Goal: Information Seeking & Learning: Learn about a topic

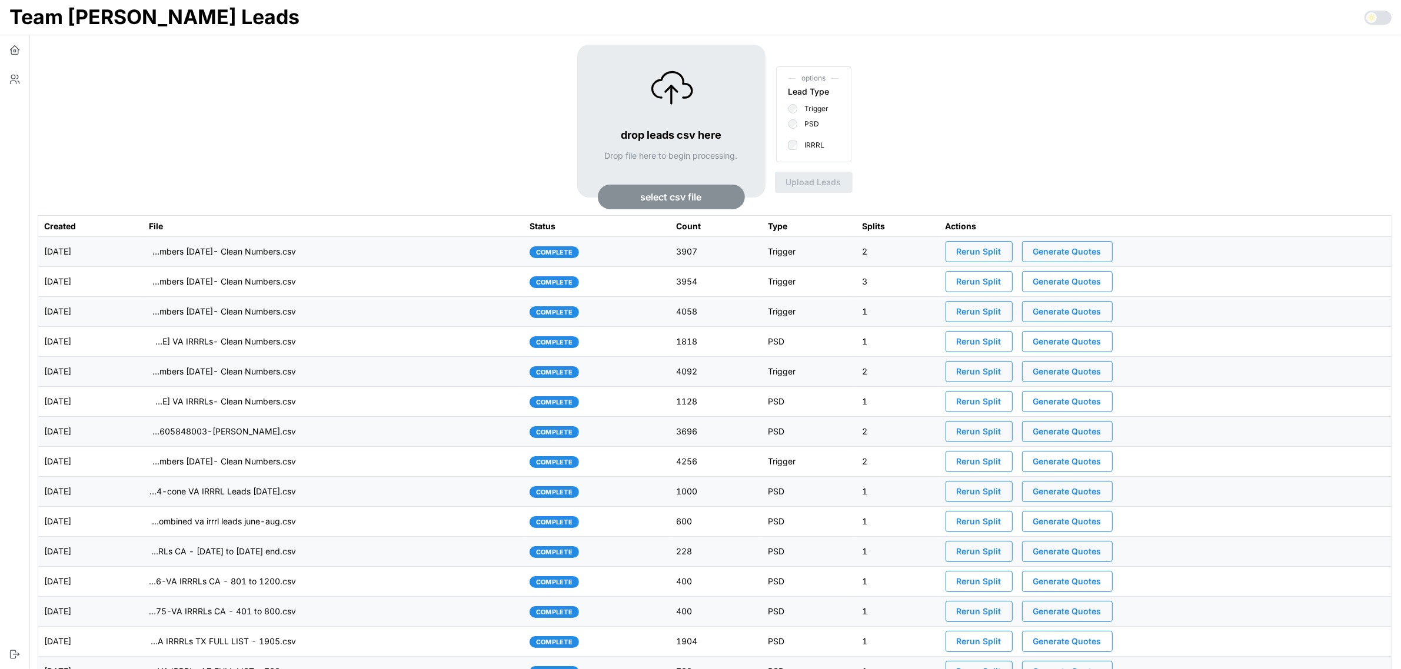
click at [430, 257] on td "imports/[PERSON_NAME]/1758118770063-TU Master List With Numbers [DATE]- Clean N…" at bounding box center [333, 252] width 381 height 30
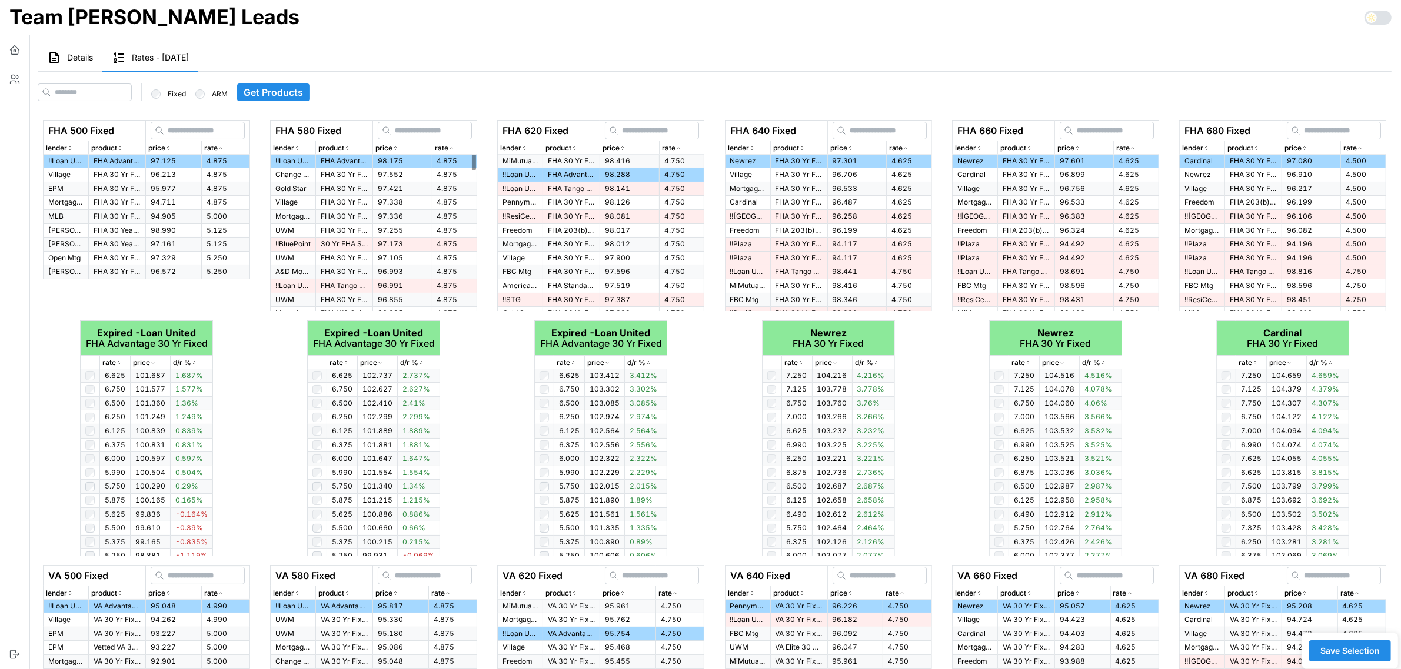
click at [74, 54] on span "Details" at bounding box center [80, 58] width 26 height 8
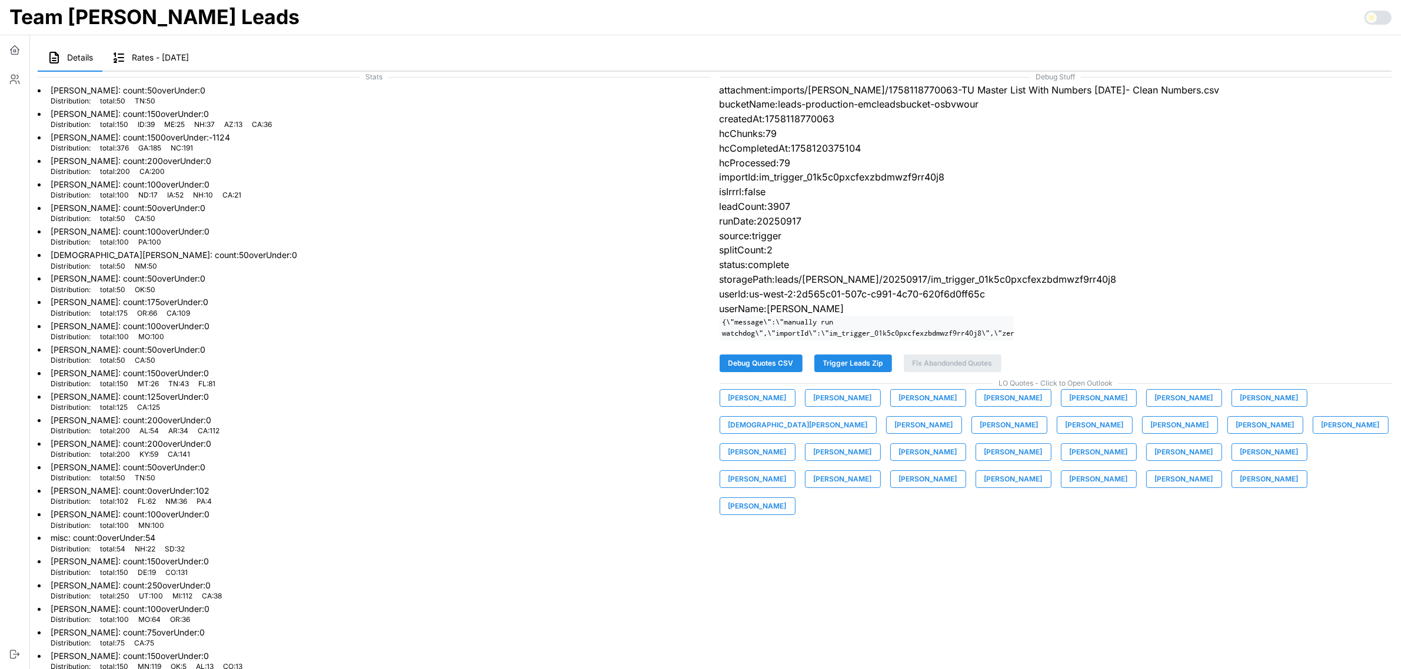
click at [755, 406] on span "[PERSON_NAME]" at bounding box center [757, 398] width 58 height 16
click at [857, 406] on span "[PERSON_NAME]" at bounding box center [843, 398] width 58 height 16
click at [921, 406] on span "[PERSON_NAME]" at bounding box center [928, 398] width 58 height 16
click at [1010, 406] on span "[PERSON_NAME]" at bounding box center [1013, 398] width 58 height 16
click at [1077, 406] on span "[PERSON_NAME]" at bounding box center [1098, 398] width 58 height 16
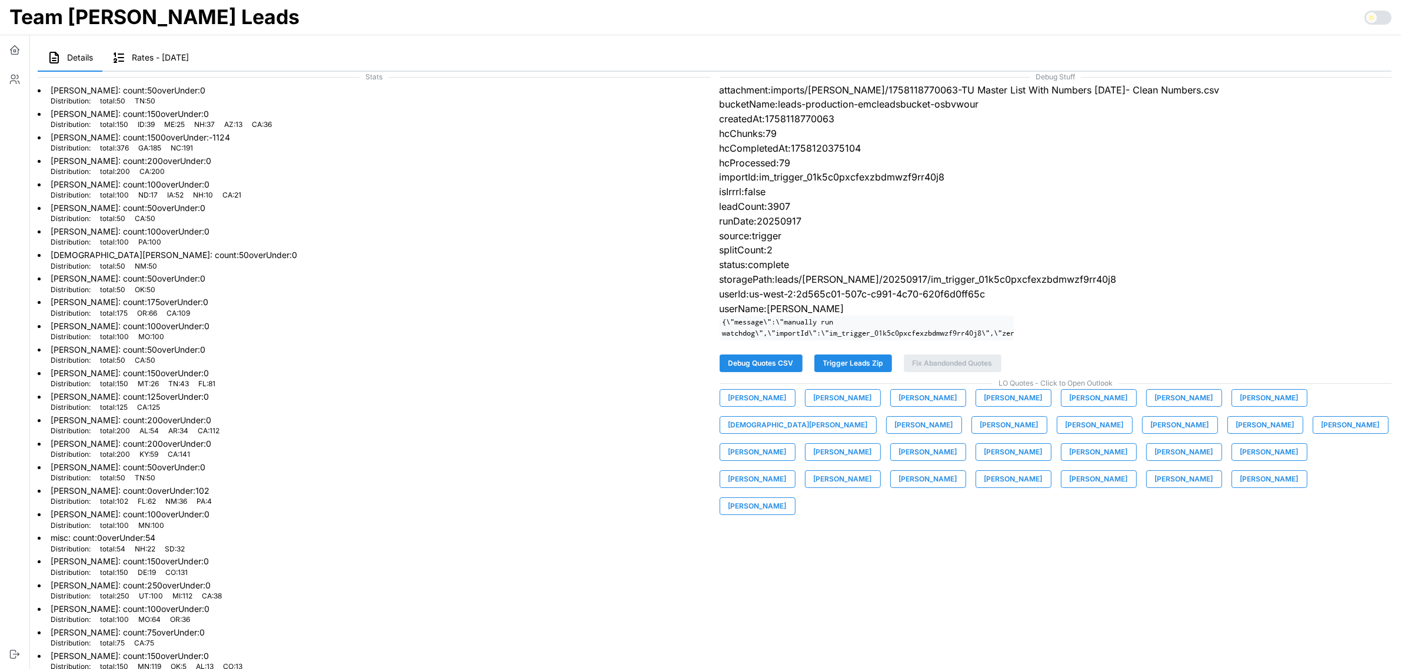
click at [1180, 404] on span "[PERSON_NAME]" at bounding box center [1184, 398] width 58 height 16
click at [1259, 406] on span "[PERSON_NAME]" at bounding box center [1269, 398] width 58 height 16
click at [868, 417] on span "[DEMOGRAPHIC_DATA][PERSON_NAME]" at bounding box center [797, 425] width 139 height 16
click at [895, 434] on span "[PERSON_NAME]" at bounding box center [924, 425] width 58 height 16
click at [980, 434] on span "[PERSON_NAME]" at bounding box center [1009, 425] width 58 height 16
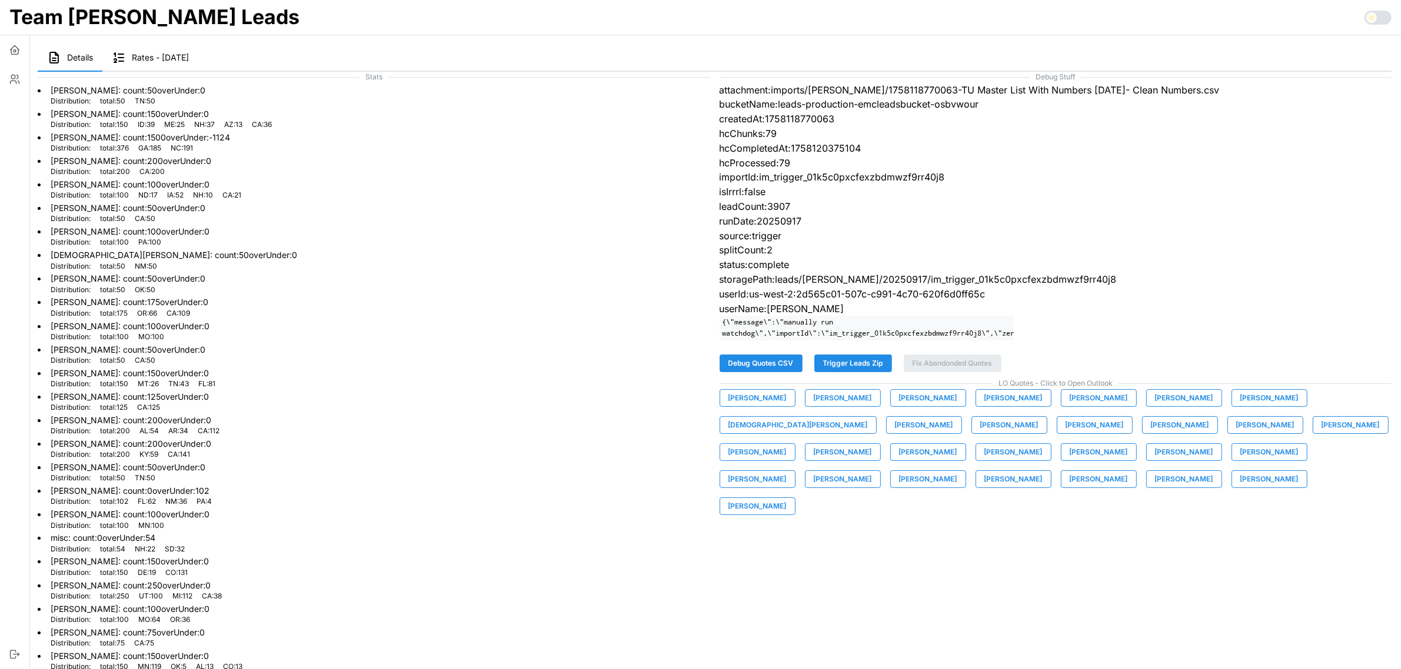
click at [1065, 434] on span "[PERSON_NAME]" at bounding box center [1094, 425] width 58 height 16
click at [1151, 434] on span "[PERSON_NAME]" at bounding box center [1180, 425] width 58 height 16
click at [1236, 434] on span "[PERSON_NAME]" at bounding box center [1265, 425] width 58 height 16
click at [1321, 434] on span "[PERSON_NAME]" at bounding box center [1350, 425] width 58 height 16
click at [786, 444] on span "[PERSON_NAME]" at bounding box center [757, 452] width 58 height 16
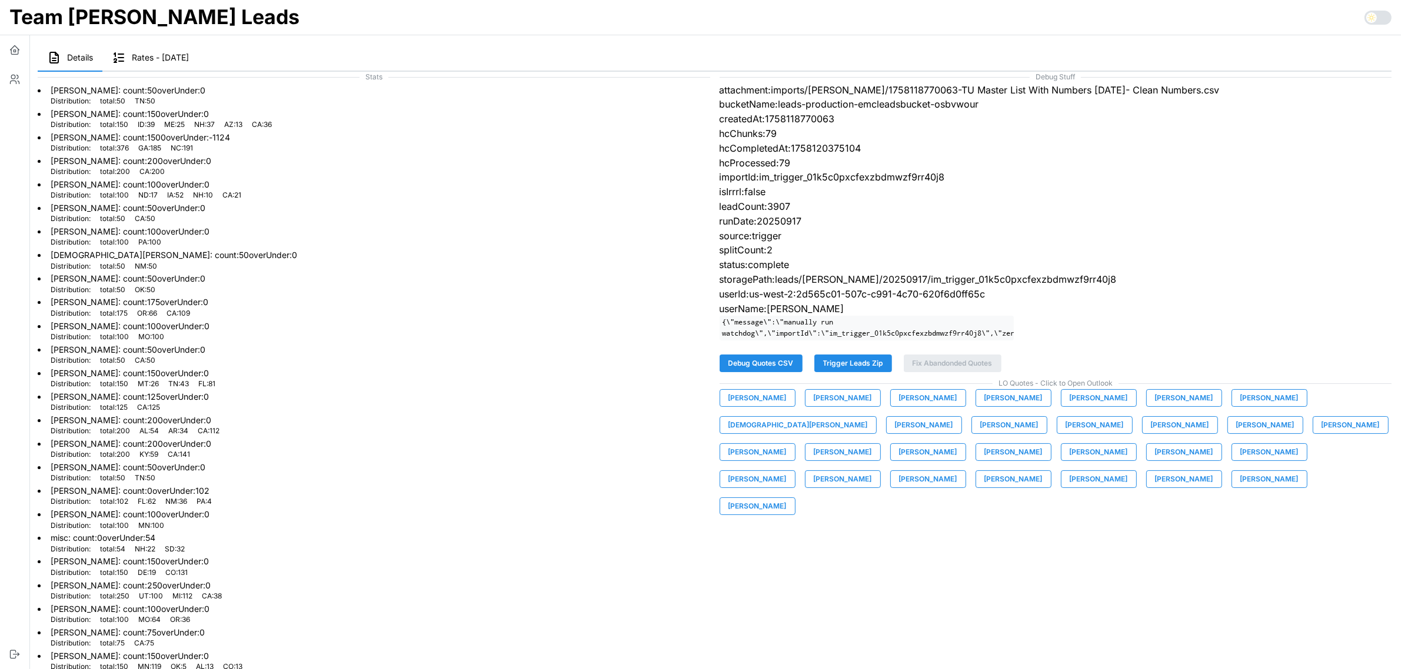
click at [872, 444] on span "[PERSON_NAME]" at bounding box center [843, 452] width 58 height 16
click at [957, 444] on span "[PERSON_NAME]" at bounding box center [928, 452] width 58 height 16
click at [1069, 459] on span "[PERSON_NAME]" at bounding box center [1098, 452] width 58 height 16
click at [1155, 461] on span "[PERSON_NAME]" at bounding box center [1184, 452] width 58 height 16
click at [1240, 461] on span "[PERSON_NAME]" at bounding box center [1269, 452] width 58 height 16
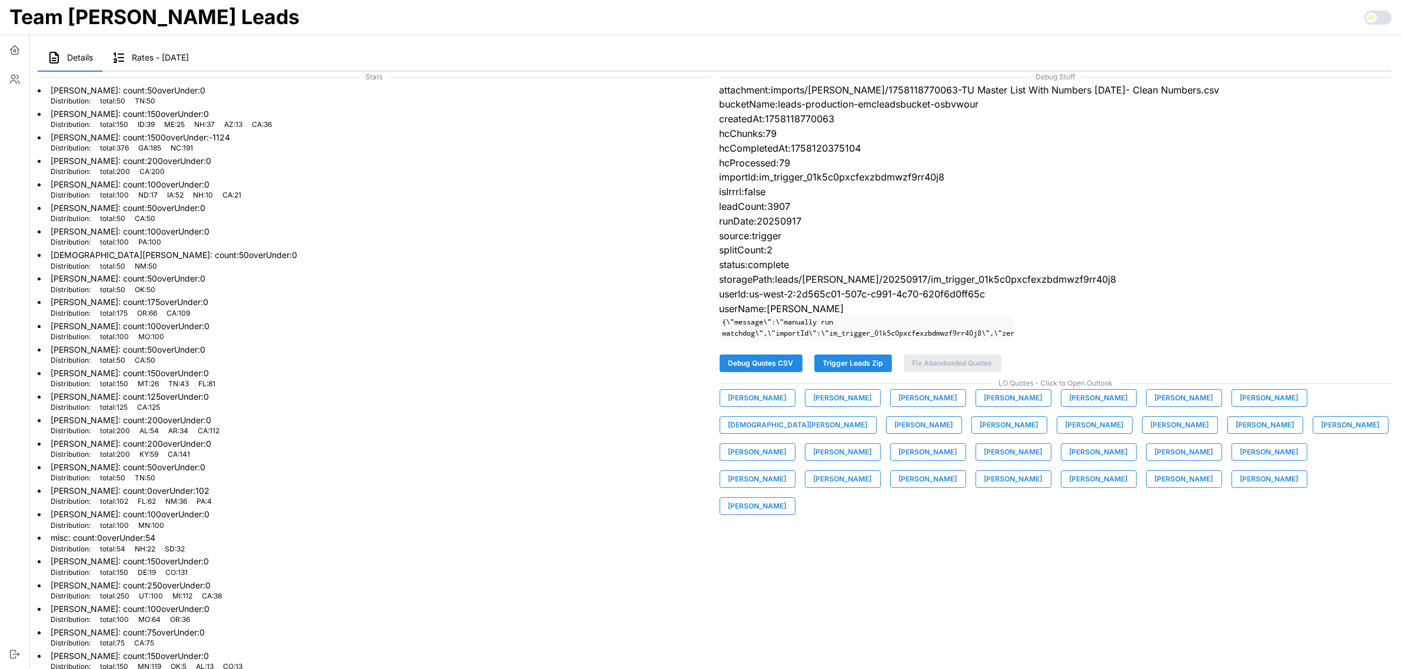
click at [786, 471] on span "[PERSON_NAME]" at bounding box center [757, 479] width 58 height 16
click at [872, 471] on span "[PERSON_NAME]" at bounding box center [843, 479] width 58 height 16
click at [957, 471] on span "[PERSON_NAME]" at bounding box center [928, 479] width 58 height 16
click at [1042, 471] on span "[PERSON_NAME]" at bounding box center [1013, 479] width 58 height 16
click at [1128, 471] on span "[PERSON_NAME]" at bounding box center [1098, 479] width 58 height 16
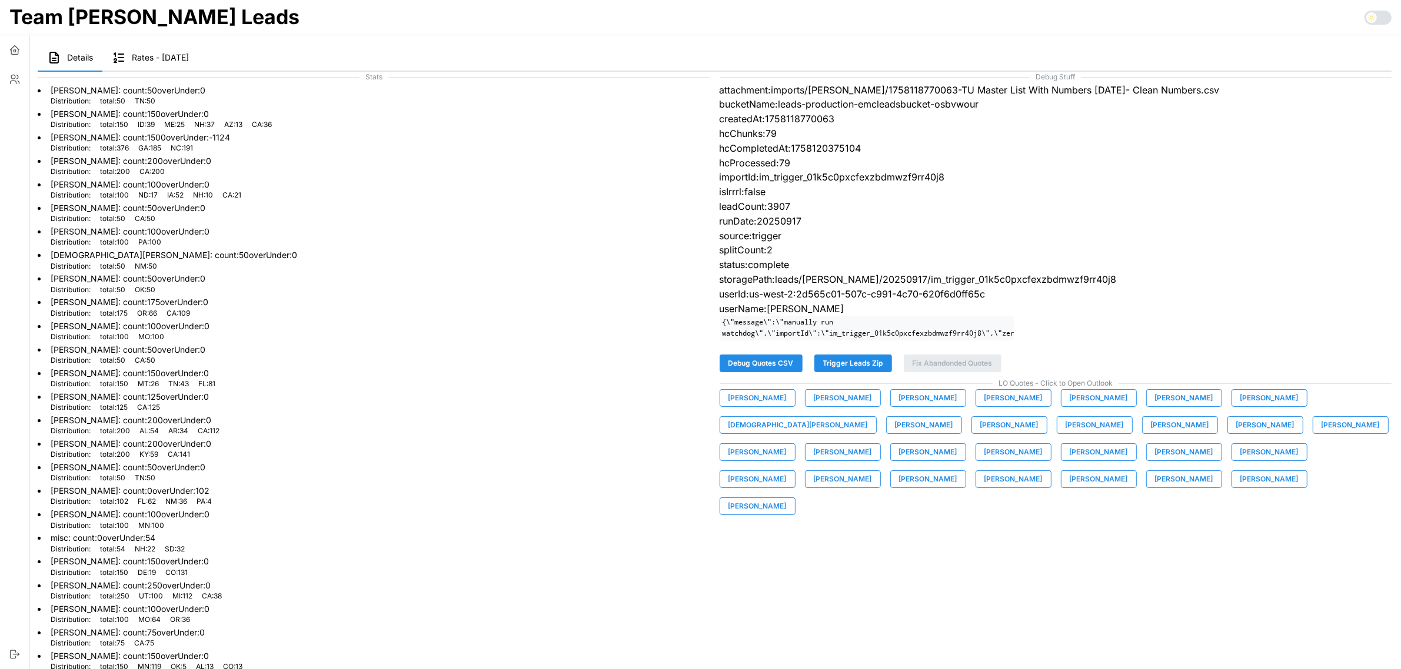
click at [1155, 486] on span "[PERSON_NAME]" at bounding box center [1184, 479] width 58 height 16
click at [1240, 488] on span "[PERSON_NAME]" at bounding box center [1269, 479] width 58 height 16
click at [786, 498] on span "[PERSON_NAME]" at bounding box center [757, 506] width 58 height 16
